Goal: Task Accomplishment & Management: Manage account settings

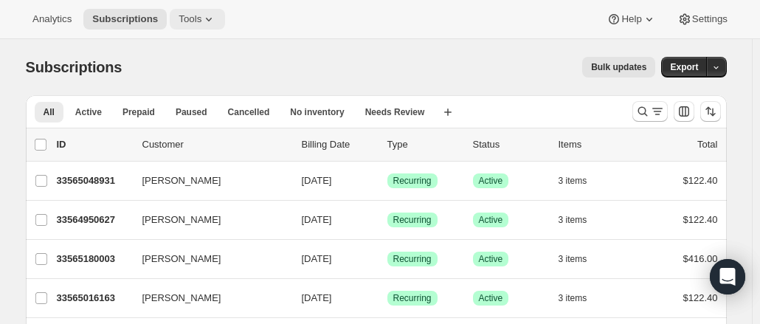
click at [201, 23] on icon at bounding box center [208, 19] width 15 height 15
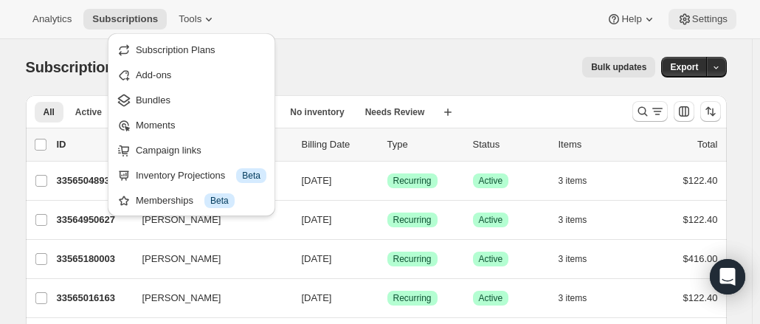
click at [711, 18] on span "Settings" at bounding box center [709, 19] width 35 height 12
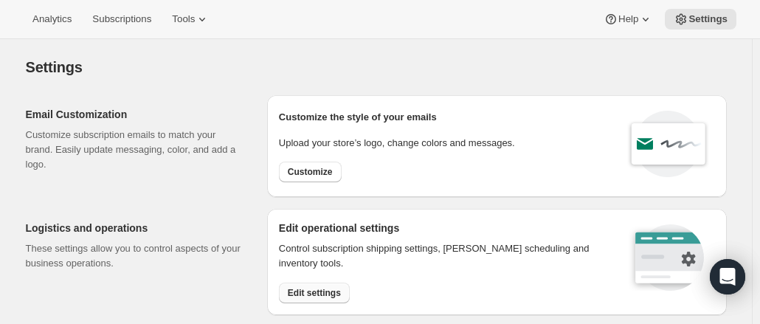
click at [326, 294] on span "Edit settings" at bounding box center [314, 293] width 53 height 12
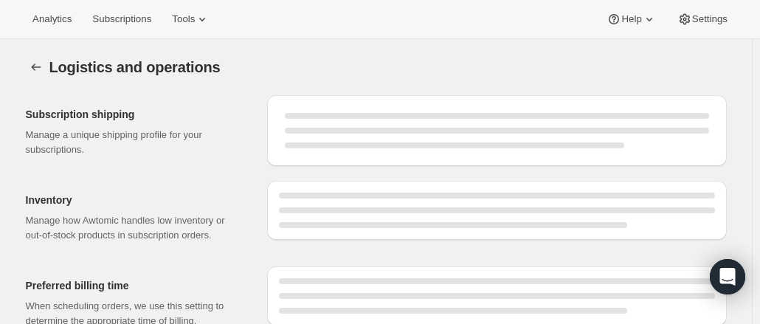
select select "DAY"
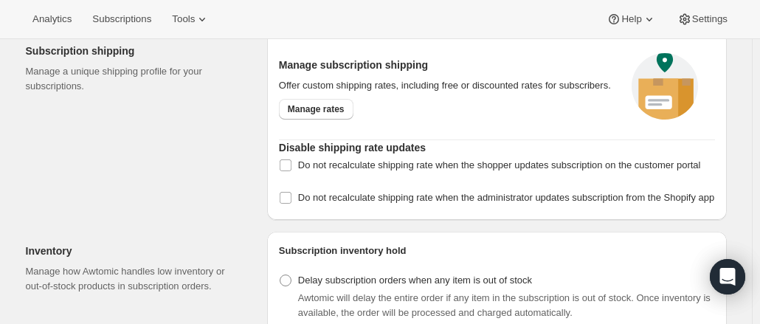
scroll to position [65, 0]
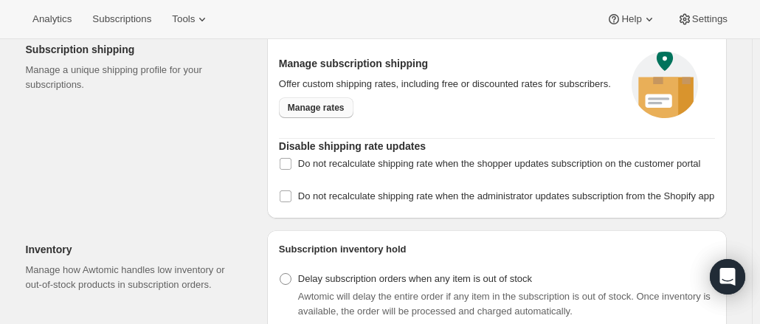
click at [347, 104] on link "Manage rates" at bounding box center [316, 107] width 75 height 21
